Goal: Task Accomplishment & Management: Manage account settings

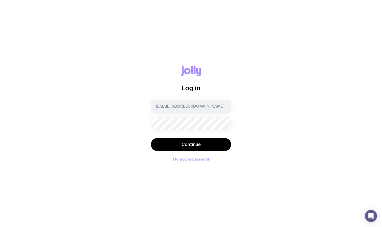
click at [151, 138] on button "Continue" at bounding box center [191, 144] width 80 height 13
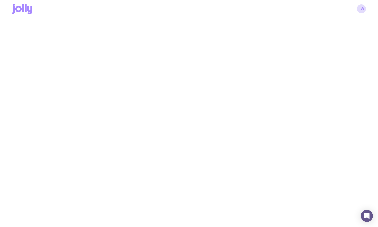
click at [361, 16] on div "LW" at bounding box center [189, 9] width 354 height 18
click at [360, 10] on link "LW" at bounding box center [361, 8] width 9 height 9
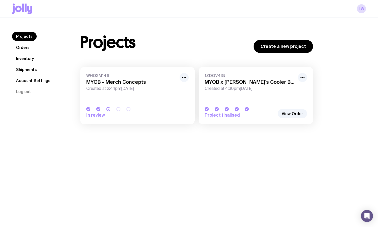
drag, startPoint x: 55, startPoint y: 167, endPoint x: 76, endPoint y: 169, distance: 20.2
click at [55, 166] on div "Projects Orders Inventory Shipments Account Settings Log out Projects Orders In…" at bounding box center [189, 131] width 378 height 227
click at [29, 49] on link "Orders" at bounding box center [23, 47] width 22 height 9
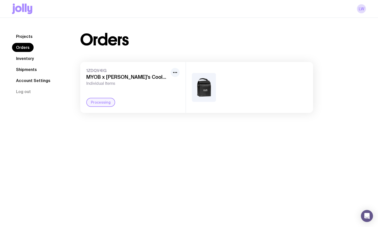
click at [27, 58] on link "Inventory" at bounding box center [25, 58] width 26 height 9
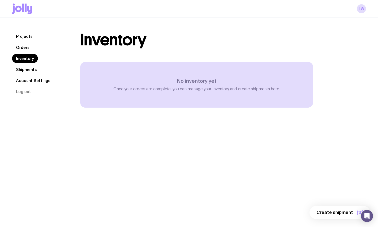
click at [79, 138] on div "Projects Orders Inventory Shipments Account Settings Log out Projects Orders In…" at bounding box center [189, 80] width 378 height 124
click at [30, 68] on link "Shipments" at bounding box center [26, 69] width 29 height 9
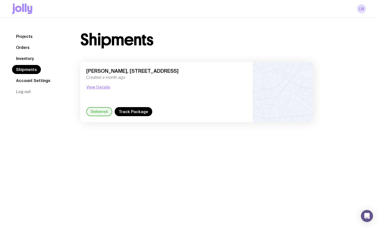
click at [34, 83] on link "Account Settings" at bounding box center [33, 80] width 42 height 9
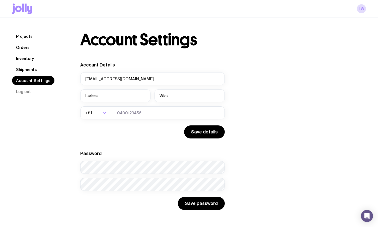
click at [19, 39] on link "Projects" at bounding box center [24, 36] width 25 height 9
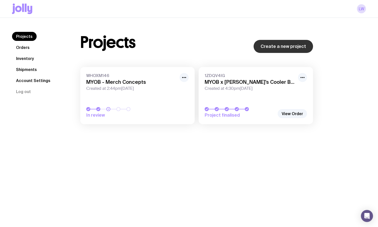
click at [284, 46] on link "Create a new project" at bounding box center [283, 46] width 59 height 13
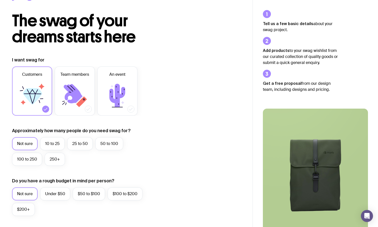
scroll to position [28, 0]
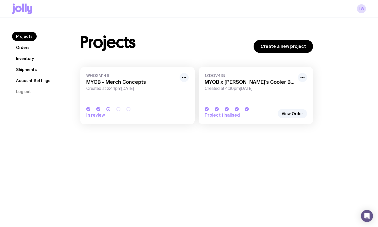
click at [336, 162] on div "Projects Orders Inventory Shipments Account Settings Log out Projects Orders In…" at bounding box center [189, 131] width 378 height 227
click at [330, 69] on div "Projects Create a new project WHOXM146 MYOB - Merch Concepts Created at 2:44pm[…" at bounding box center [217, 80] width 298 height 97
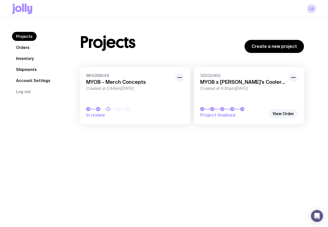
click at [23, 50] on link "Orders" at bounding box center [23, 47] width 22 height 9
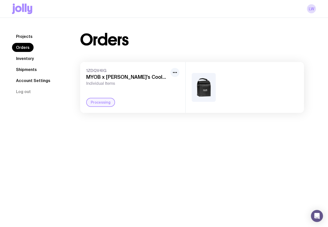
click at [135, 87] on div "1ZDQV4IG MYOB x [PERSON_NAME]'s Cooler Bags Individual Items Processing" at bounding box center [132, 87] width 105 height 51
click at [132, 79] on h3 "MYOB x [PERSON_NAME]'s Cooler Bags" at bounding box center [127, 77] width 82 height 6
click at [177, 73] on icon "button" at bounding box center [175, 73] width 6 height 6
drag, startPoint x: 191, startPoint y: 126, endPoint x: 102, endPoint y: 84, distance: 98.4
click at [191, 126] on div "Projects Orders Inventory Shipments Account Settings Log out Projects Orders In…" at bounding box center [164, 72] width 328 height 109
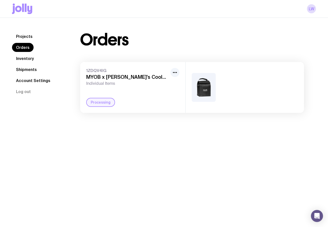
click at [24, 41] on link "Projects" at bounding box center [24, 36] width 25 height 9
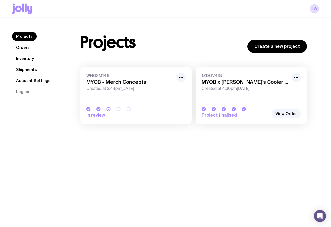
click at [117, 73] on link "WHOXM146 MYOB - Merch Concepts Created at 2:44pm[DATE] In review" at bounding box center [135, 95] width 111 height 57
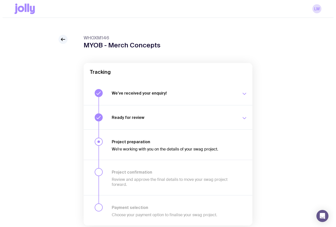
scroll to position [22, 0]
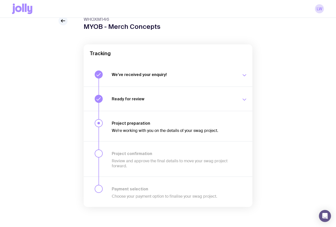
click at [213, 102] on div "Ready for review We’ll notify you as soon as your proposal and merch concepts a…" at bounding box center [180, 99] width 136 height 8
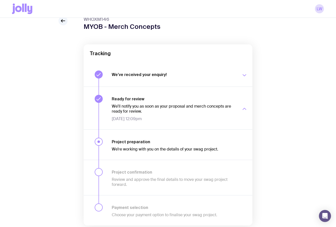
click at [225, 77] on div "We’ve received your enquiry! Our team is on it and preparing your proposal now.…" at bounding box center [180, 75] width 136 height 8
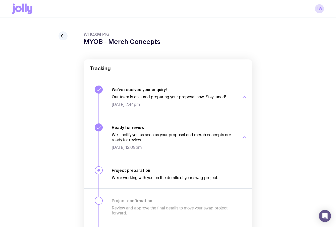
scroll to position [0, 0]
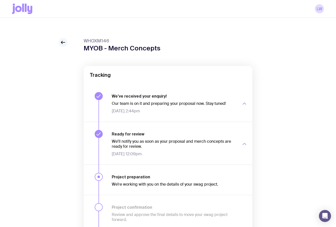
click at [63, 43] on icon at bounding box center [63, 42] width 6 height 6
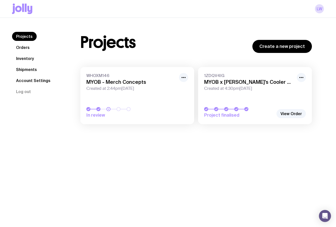
click at [172, 94] on link "WHOXM146 MYOB - Merch Concepts Created at 2:44pm[DATE] In review" at bounding box center [137, 95] width 114 height 57
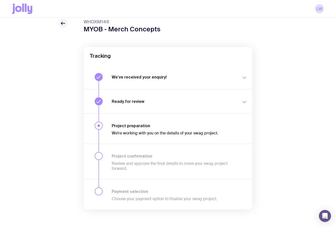
scroll to position [22, 0]
